Goal: Task Accomplishment & Management: Use online tool/utility

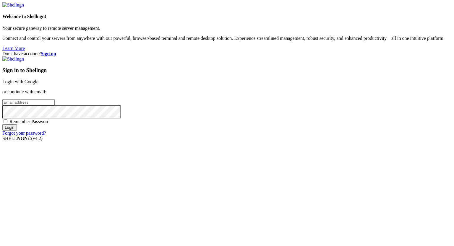
type input "[PERSON_NAME][EMAIL_ADDRESS][DOMAIN_NAME]"
click at [17, 131] on input "Login" at bounding box center [9, 127] width 14 height 6
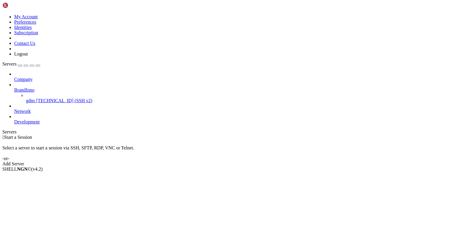
click at [14, 87] on icon at bounding box center [14, 87] width 0 height 0
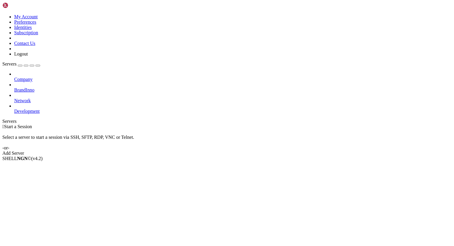
click at [14, 109] on icon at bounding box center [14, 109] width 0 height 0
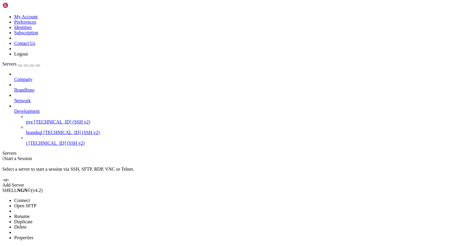
click at [33, 235] on span "Properties" at bounding box center [23, 237] width 19 height 5
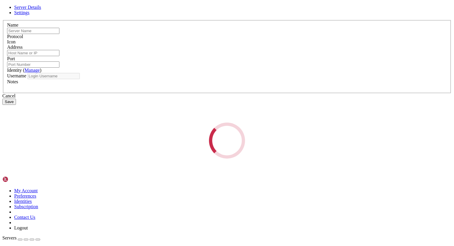
type input "pve"
type input "[TECHNICAL_ID]"
type input "22"
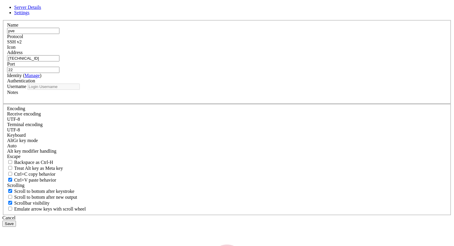
type input "root"
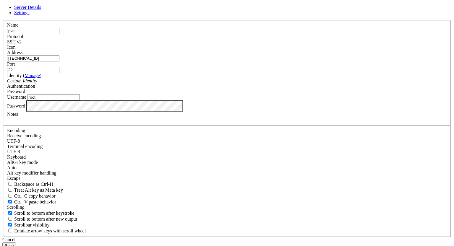
click at [115, 154] on div "Server Details Settings Name pve Protocol SSH v2 Icon" at bounding box center [226, 127] width 449 height 244
click at [16, 243] on button "Save" at bounding box center [9, 246] width 14 height 6
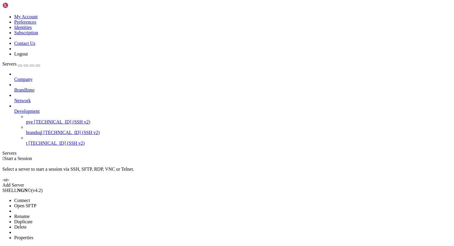
click at [33, 235] on span "Properties" at bounding box center [23, 237] width 19 height 5
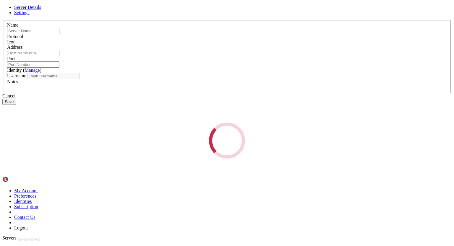
type input "pve"
type input "[TECHNICAL_ID]"
type input "22"
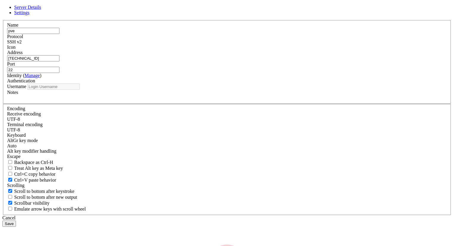
type input "root"
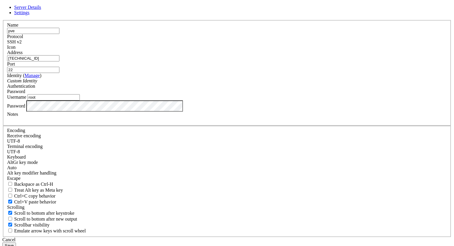
click at [100, 154] on div "Server Details Settings Name pve Protocol SSH v2 Icon" at bounding box center [226, 127] width 449 height 244
click at [16, 243] on button "Save" at bounding box center [9, 246] width 14 height 6
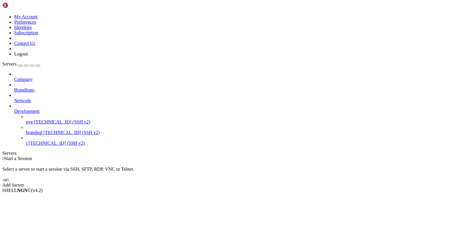
click at [40, 119] on span "[TECHNICAL_ID] (SSH v2)" at bounding box center [62, 121] width 56 height 5
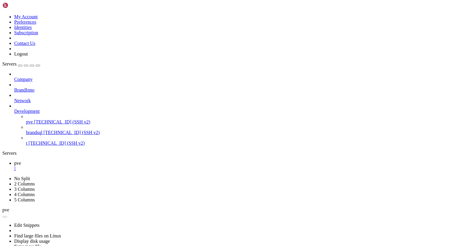
click at [96, 166] on div "" at bounding box center [232, 168] width 437 height 5
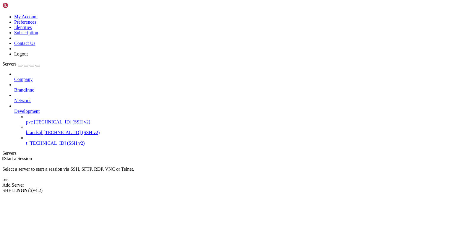
click at [39, 119] on span "[TECHNICAL_ID] (SSH v2)" at bounding box center [62, 121] width 56 height 5
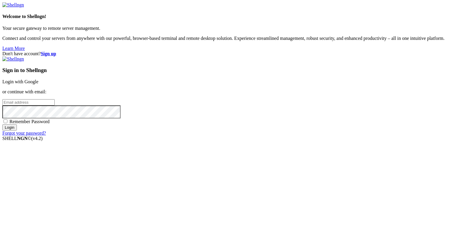
click at [373, 55] on div "Don't have account? Sign up Sign in to Shellngn Login with Google or continue w…" at bounding box center [226, 93] width 449 height 85
type input "eric@uceng.com"
click at [17, 131] on input "Login" at bounding box center [9, 127] width 14 height 6
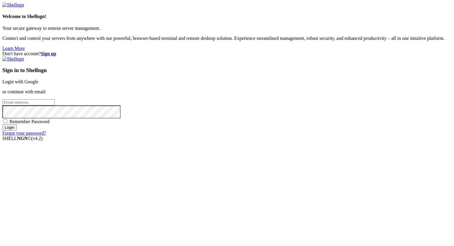
type input "eric@uceng.com"
click at [17, 131] on input "Login" at bounding box center [9, 127] width 14 height 6
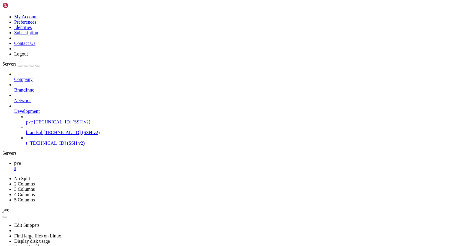
drag, startPoint x: 20, startPoint y: 275, endPoint x: 56, endPoint y: 276, distance: 36.1
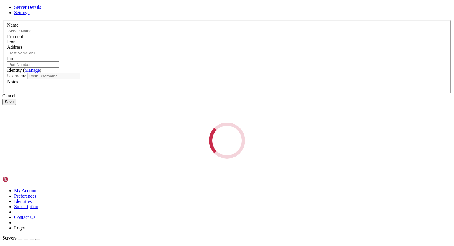
type input "pve"
type input "[TECHNICAL_ID]"
type input "22"
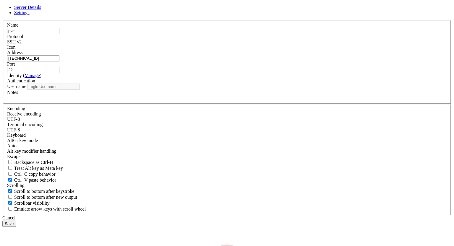
type input "root"
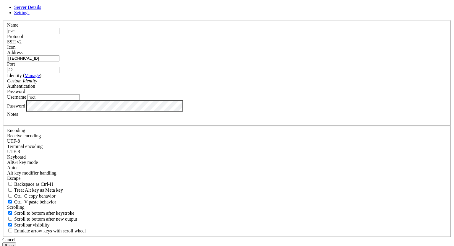
click at [136, 155] on div "Server Details Settings Name pve Protocol SSH v2 Icon" at bounding box center [226, 127] width 449 height 244
click at [16, 243] on button "Save" at bounding box center [9, 246] width 14 height 6
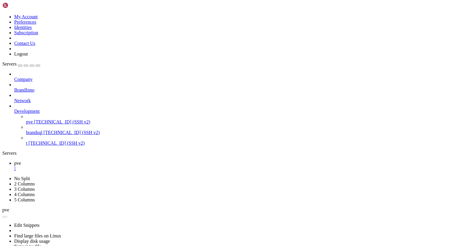
click at [96, 166] on div "" at bounding box center [232, 168] width 437 height 5
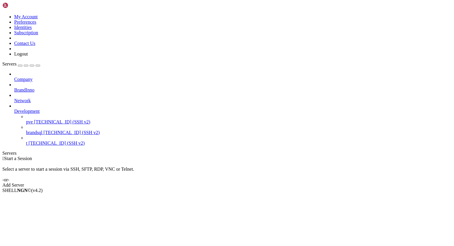
click at [44, 119] on span "[TECHNICAL_ID] (SSH v2)" at bounding box center [62, 121] width 56 height 5
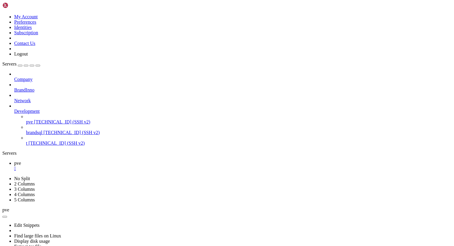
scroll to position [10827, 0]
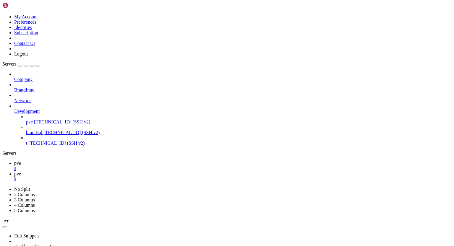
type input "/root/.ssh"
click at [122, 177] on div "" at bounding box center [232, 179] width 437 height 5
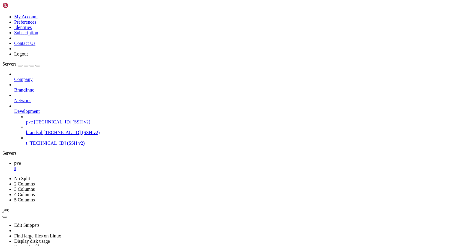
scroll to position [11234, 0]
drag, startPoint x: 5, startPoint y: 385, endPoint x: 58, endPoint y: 469, distance: 99.7
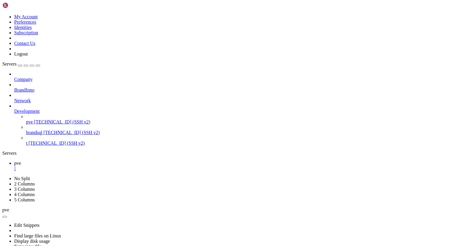
drag, startPoint x: 6, startPoint y: 430, endPoint x: 69, endPoint y: 473, distance: 76.6
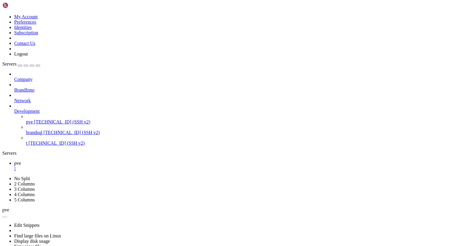
scroll to position [16010, 0]
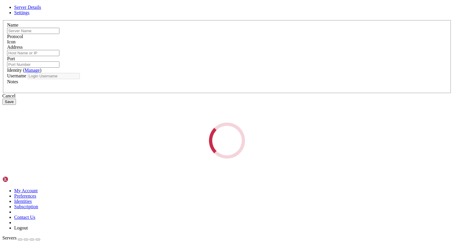
type input "pve"
type input "[TECHNICAL_ID]"
type input "22"
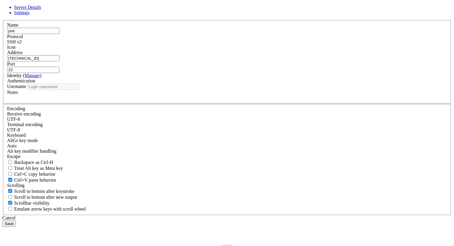
type input "root"
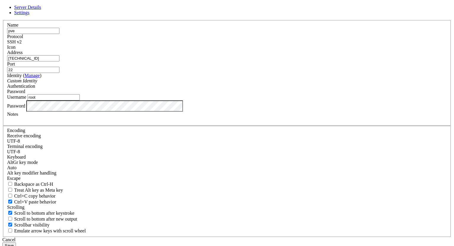
click at [59, 34] on input "pve" at bounding box center [33, 31] width 52 height 6
type input "p"
type input "nova"
click at [16, 243] on button "Save" at bounding box center [9, 246] width 14 height 6
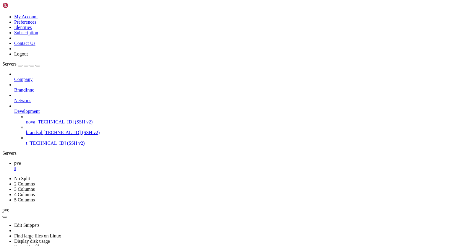
drag, startPoint x: 5, startPoint y: 471, endPoint x: 24, endPoint y: 471, distance: 18.3
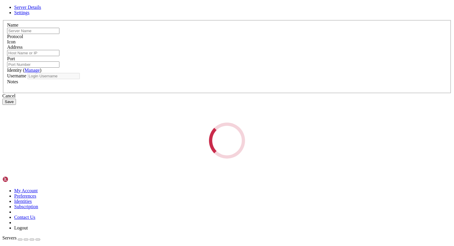
type input "nova"
type input "[TECHNICAL_ID]"
type input "22"
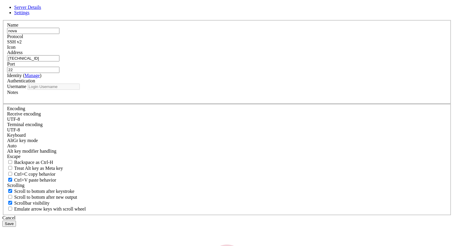
type input "root"
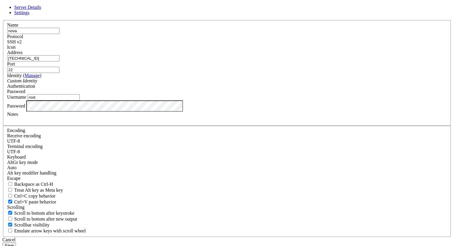
click at [138, 157] on div "Name nova Protocol SSH v2 Icon Address [TECHNICAL_ID]" at bounding box center [226, 128] width 449 height 217
click at [16, 243] on button "Save" at bounding box center [9, 246] width 14 height 6
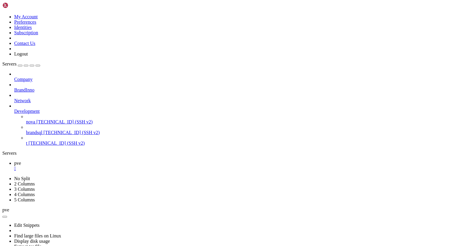
click at [226, 161] on ul "pve " at bounding box center [226, 166] width 449 height 11
click at [96, 166] on div "" at bounding box center [232, 168] width 437 height 5
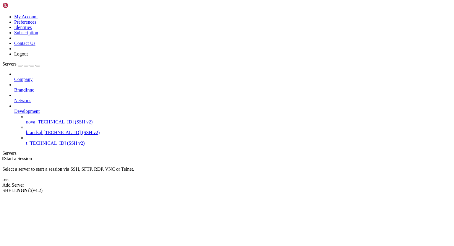
click at [44, 119] on span "[TECHNICAL_ID] (SSH v2)" at bounding box center [64, 121] width 56 height 5
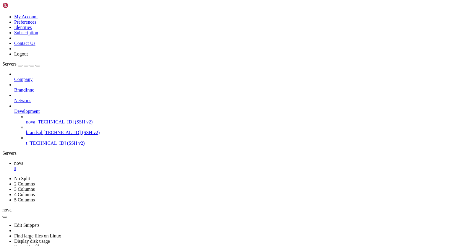
scroll to position [50, 0]
click at [99, 166] on div "" at bounding box center [232, 168] width 437 height 5
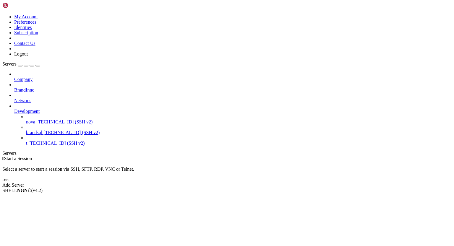
click at [41, 119] on span "[TECHNICAL_ID] (SSH v2)" at bounding box center [64, 121] width 56 height 5
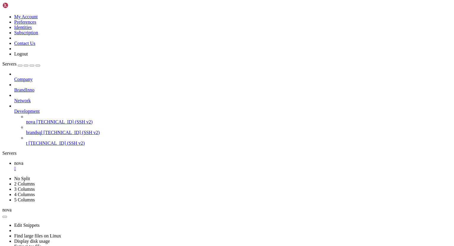
scroll to position [10827, 0]
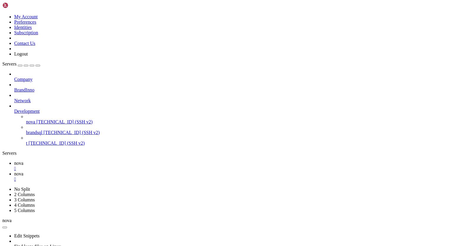
type input "/root/.ssh"
click at [130, 177] on div "" at bounding box center [232, 179] width 437 height 5
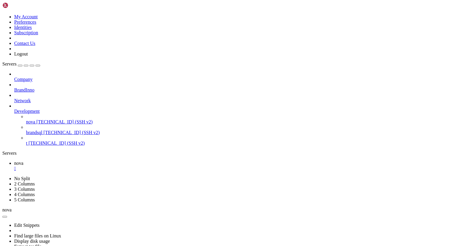
scroll to position [11294, 0]
drag, startPoint x: 13, startPoint y: 401, endPoint x: 101, endPoint y: 402, distance: 87.7
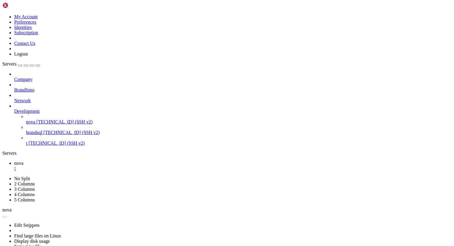
scroll to position [13931, 0]
drag, startPoint x: 5, startPoint y: 455, endPoint x: 21, endPoint y: 461, distance: 16.9
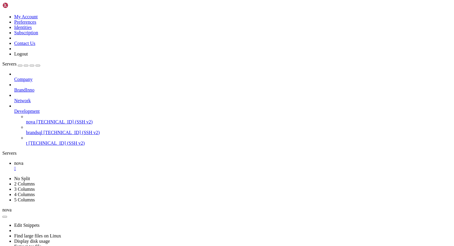
scroll to position [15643, 0]
drag, startPoint x: 75, startPoint y: 421, endPoint x: 165, endPoint y: 419, distance: 89.8
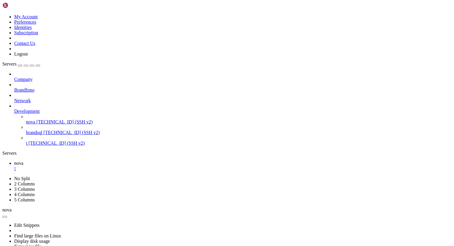
scroll to position [16527, 0]
drag, startPoint x: 279, startPoint y: 330, endPoint x: 375, endPoint y: 330, distance: 96.6
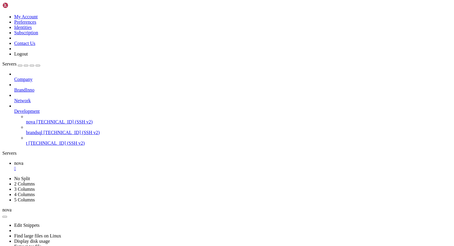
drag, startPoint x: 211, startPoint y: 310, endPoint x: 143, endPoint y: 311, distance: 68.5
drag, startPoint x: 211, startPoint y: 310, endPoint x: 144, endPoint y: 310, distance: 67.1
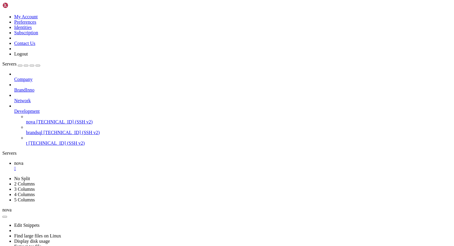
click at [99, 166] on div "" at bounding box center [232, 168] width 437 height 5
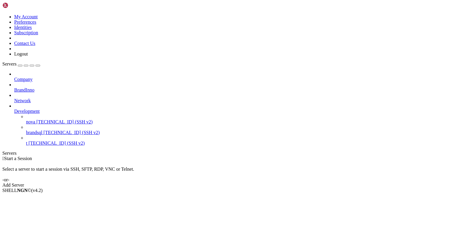
click at [41, 119] on span "[TECHNICAL_ID] (SSH v2)" at bounding box center [64, 121] width 56 height 5
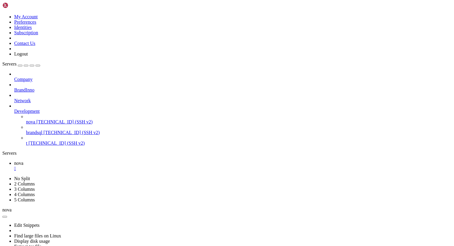
scroll to position [527, 0]
drag, startPoint x: 6, startPoint y: 365, endPoint x: 172, endPoint y: 470, distance: 196.0
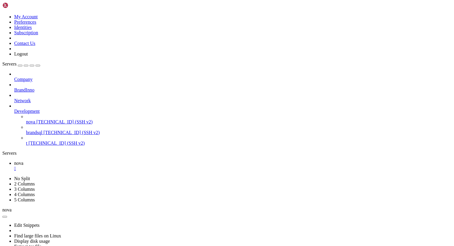
drag, startPoint x: 5, startPoint y: 456, endPoint x: 63, endPoint y: 460, distance: 58.1
drag, startPoint x: 5, startPoint y: 456, endPoint x: 25, endPoint y: 461, distance: 20.6
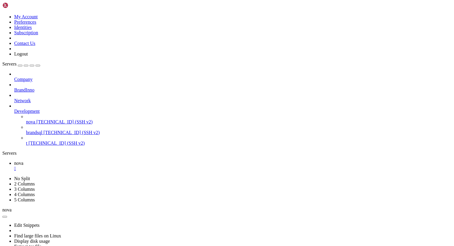
drag, startPoint x: 74, startPoint y: 466, endPoint x: 164, endPoint y: 464, distance: 89.8
